Goal: Navigation & Orientation: Understand site structure

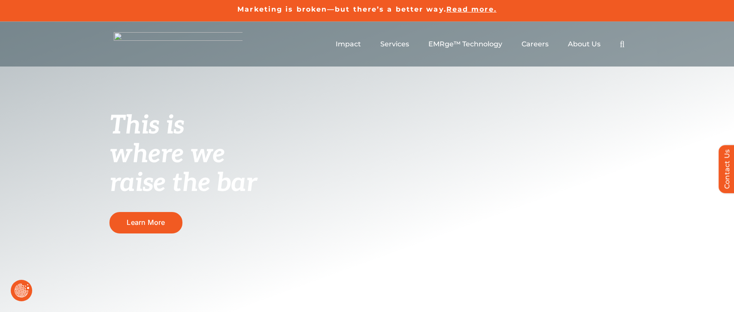
click at [27, 290] on button "Revoke Icon" at bounding box center [21, 290] width 21 height 21
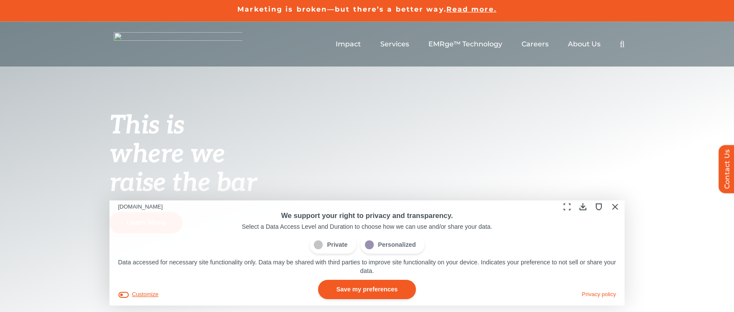
click at [142, 294] on button "Customize" at bounding box center [138, 294] width 40 height 9
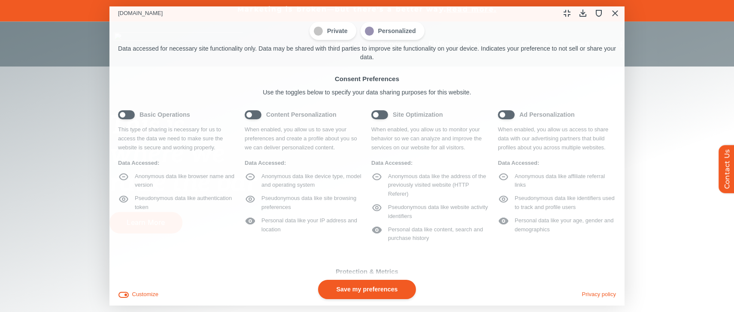
click at [258, 115] on span "Content Personalization" at bounding box center [304, 114] width 118 height 9
click at [251, 115] on span "Content Personalization" at bounding box center [304, 114] width 118 height 9
click at [335, 31] on span "Private" at bounding box center [332, 31] width 46 height 18
click at [379, 33] on span "Personalized" at bounding box center [393, 31] width 64 height 18
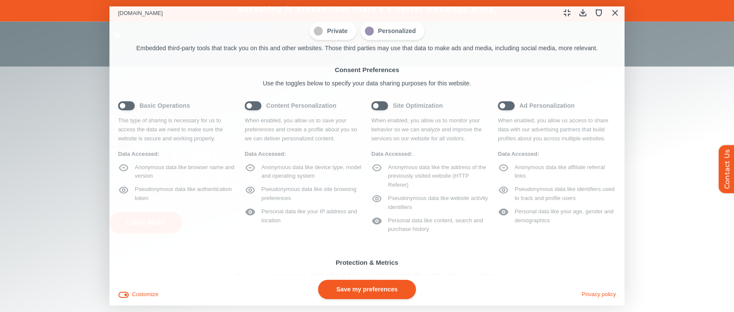
click at [324, 33] on span "Private" at bounding box center [332, 31] width 46 height 18
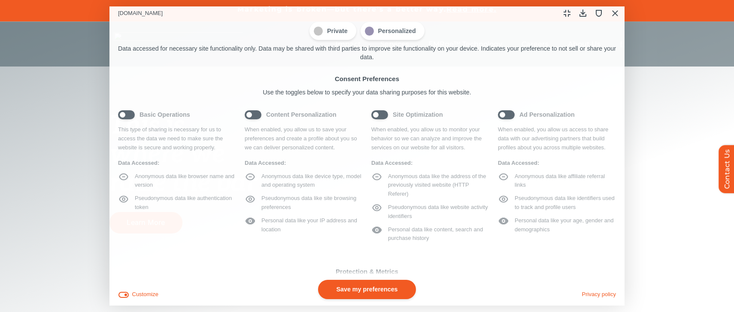
click at [385, 27] on span "Personalized" at bounding box center [393, 31] width 64 height 18
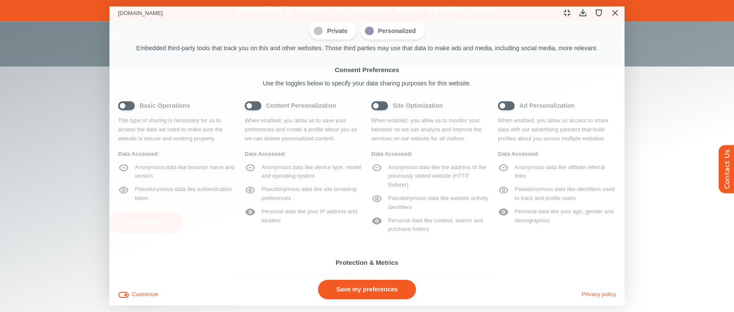
click at [252, 108] on span "Content Personalization" at bounding box center [304, 105] width 118 height 9
click at [378, 105] on span "Site Optimization" at bounding box center [430, 105] width 118 height 9
click at [504, 106] on span "Ad Personalization" at bounding box center [557, 105] width 118 height 9
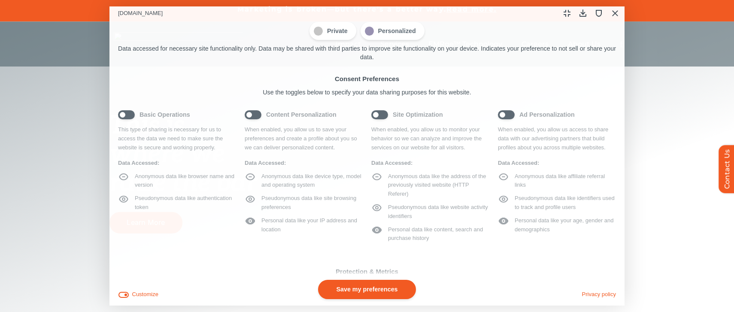
click at [512, 117] on span "Ad Personalization" at bounding box center [557, 114] width 118 height 9
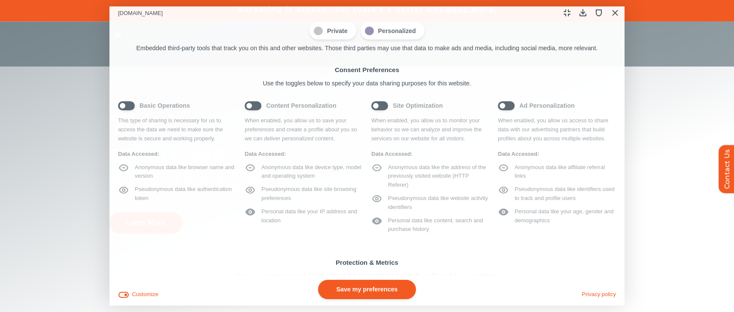
click at [504, 105] on span "Ad Personalization" at bounding box center [557, 105] width 118 height 9
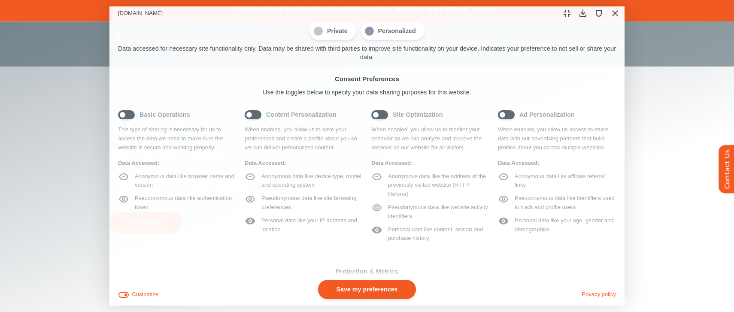
click at [676, 84] on div "This is where we raise the bar Learn More" at bounding box center [367, 204] width 734 height 365
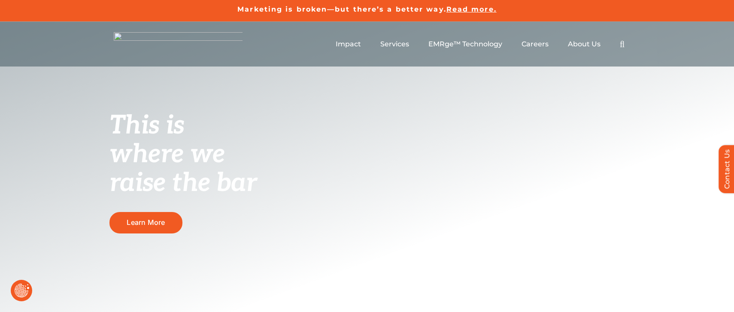
click at [23, 285] on button "Revoke Icon" at bounding box center [21, 290] width 21 height 21
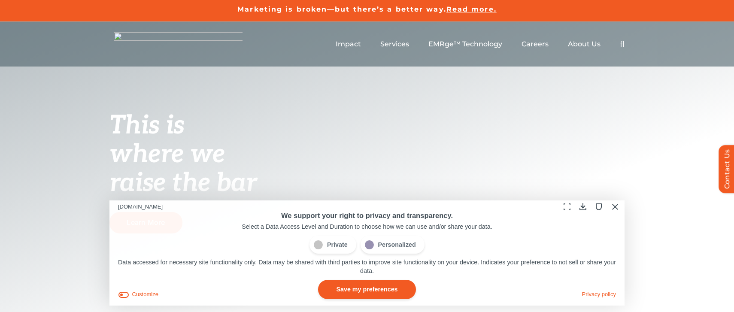
click at [597, 264] on p "Data accessed for necessary site functionality only. Data may be shared with th…" at bounding box center [367, 267] width 498 height 18
drag, startPoint x: 598, startPoint y: 262, endPoint x: 581, endPoint y: 264, distance: 17.3
click at [581, 264] on p "Data accessed for necessary site functionality only. Data may be shared with th…" at bounding box center [367, 267] width 498 height 18
click at [383, 270] on p "Data accessed for necessary site functionality only. Data may be shared with th…" at bounding box center [367, 267] width 498 height 18
drag, startPoint x: 383, startPoint y: 270, endPoint x: 300, endPoint y: 269, distance: 83.3
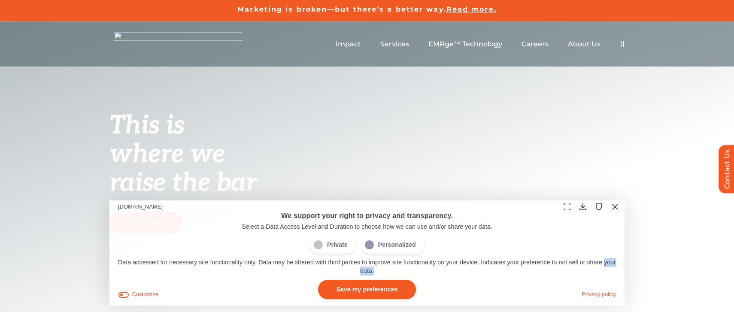
click at [300, 269] on p "Data accessed for necessary site functionality only. Data may be shared with th…" at bounding box center [367, 267] width 498 height 18
click at [143, 293] on button "Customize" at bounding box center [138, 294] width 40 height 9
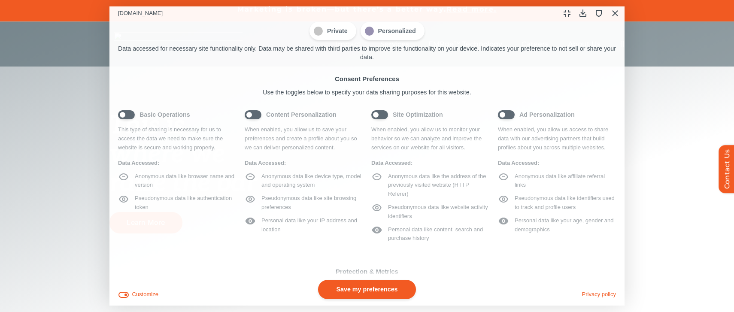
click at [664, 60] on div "Search for: * Toggle Navigation Impact Expert Insights Case Studies Awards & Pr…" at bounding box center [367, 43] width 734 height 45
click at [614, 12] on button "Close Cookie Compliance" at bounding box center [614, 12] width 13 height 13
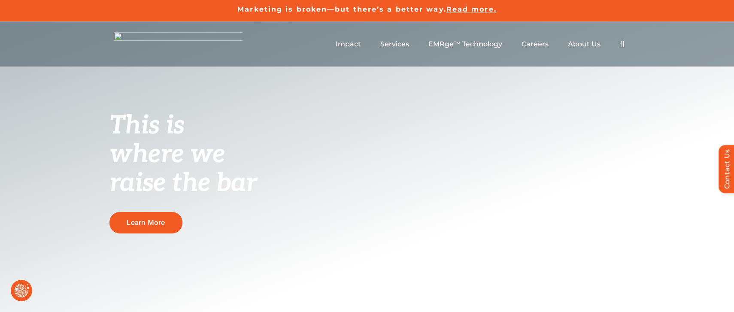
click at [20, 291] on button "Revoke Icon" at bounding box center [21, 290] width 21 height 21
